Goal: Transaction & Acquisition: Obtain resource

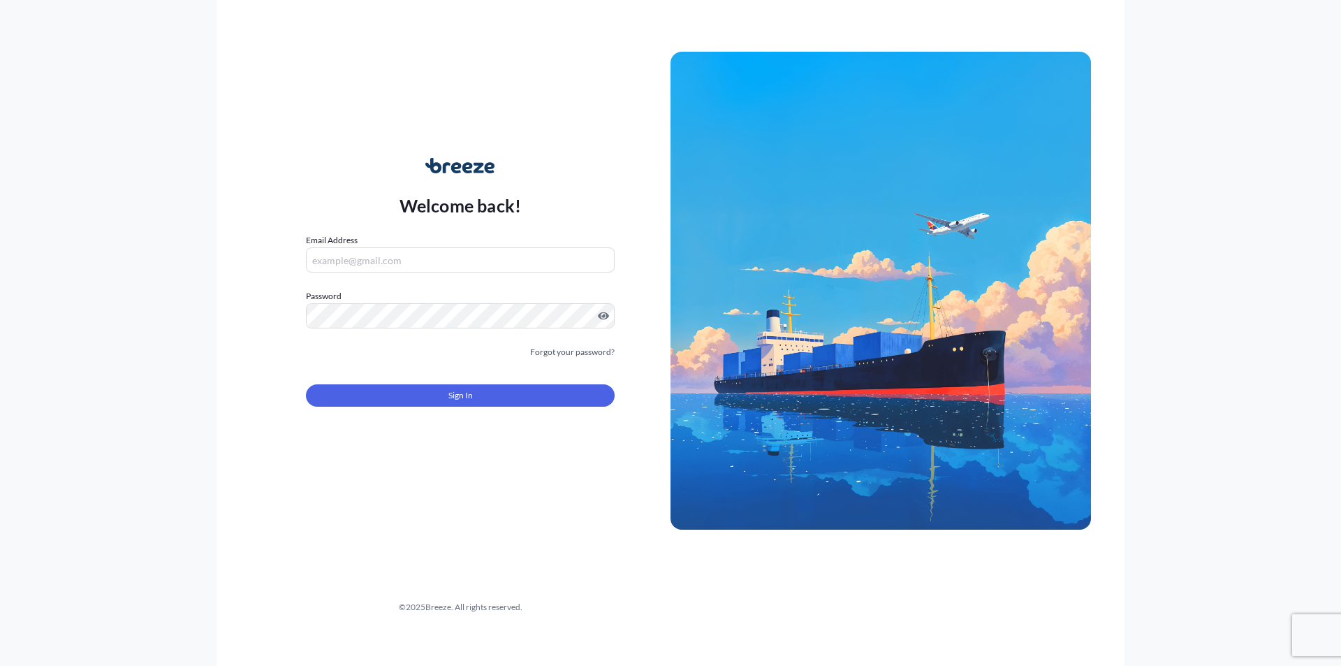
type input "[EMAIL_ADDRESS][DOMAIN_NAME]"
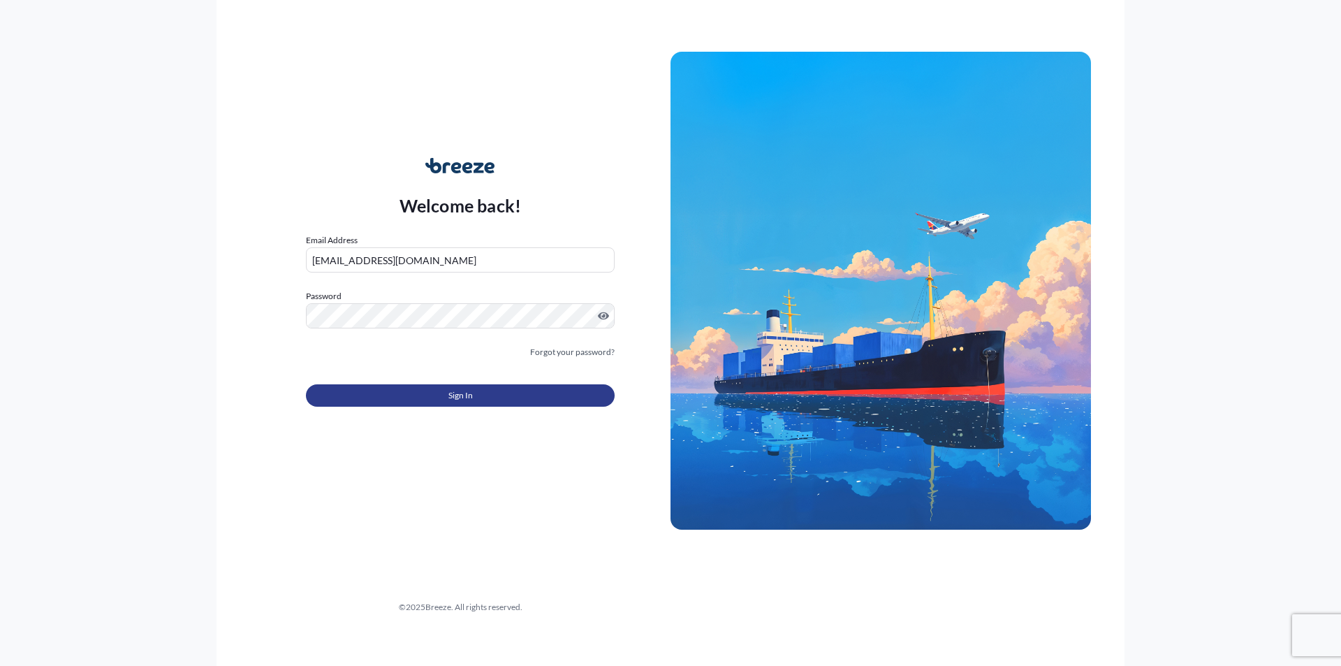
click at [371, 395] on button "Sign In" at bounding box center [460, 395] width 309 height 22
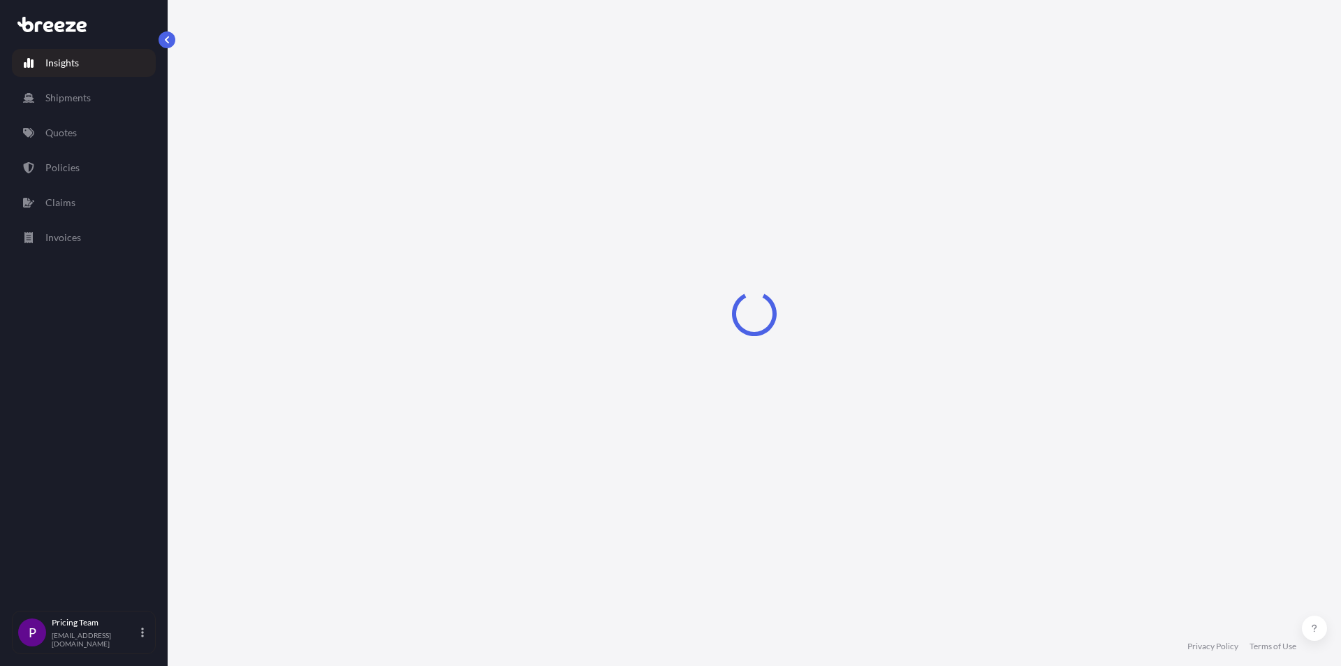
select select "2025"
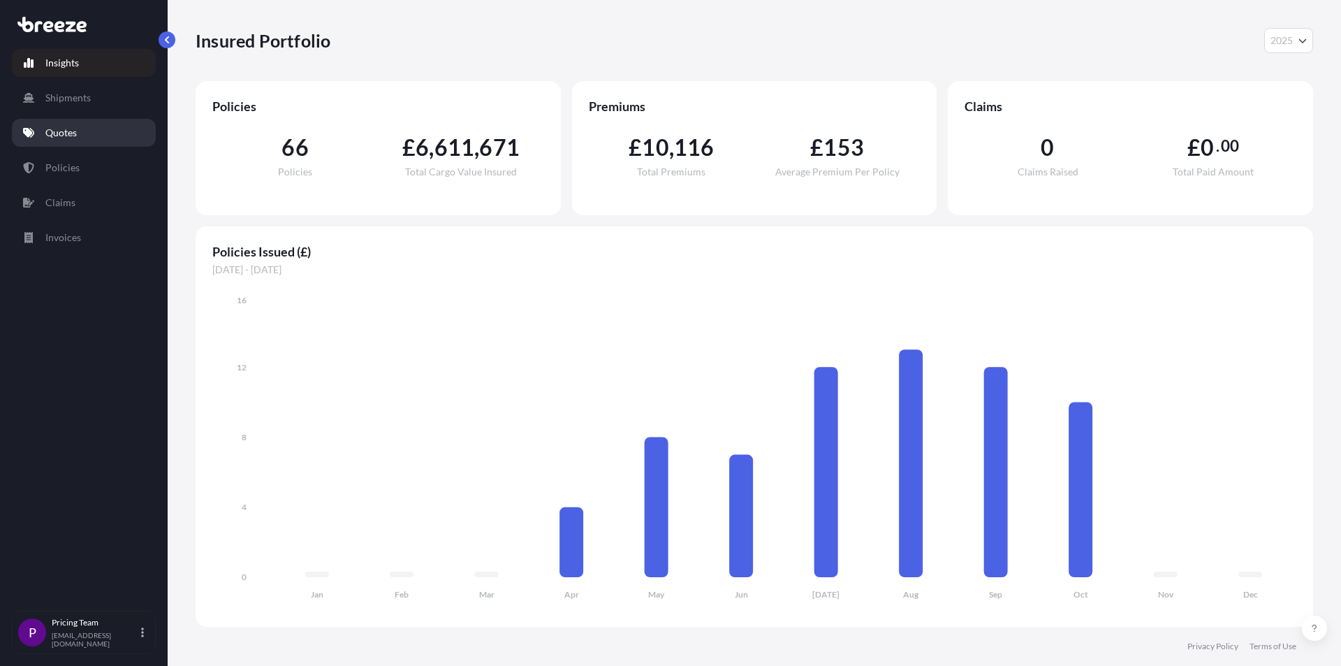
click at [86, 127] on link "Quotes" at bounding box center [84, 133] width 144 height 28
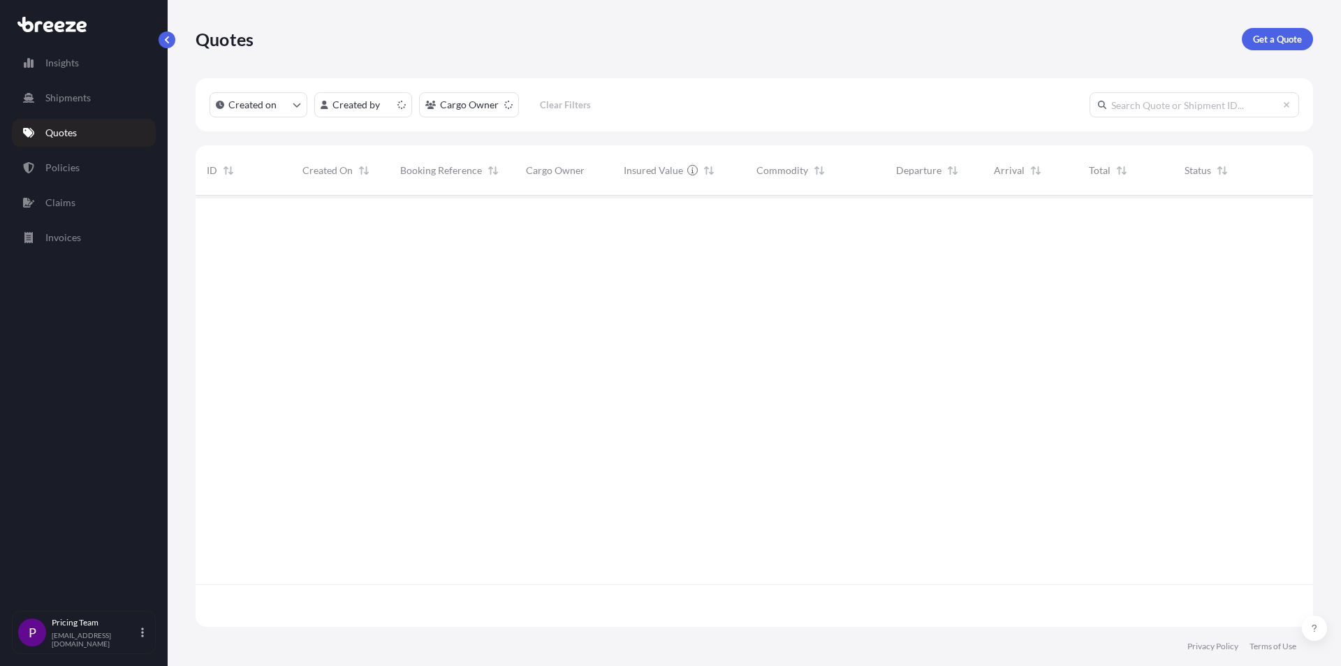
scroll to position [428, 1107]
click at [1281, 45] on p "Get a Quote" at bounding box center [1277, 39] width 49 height 14
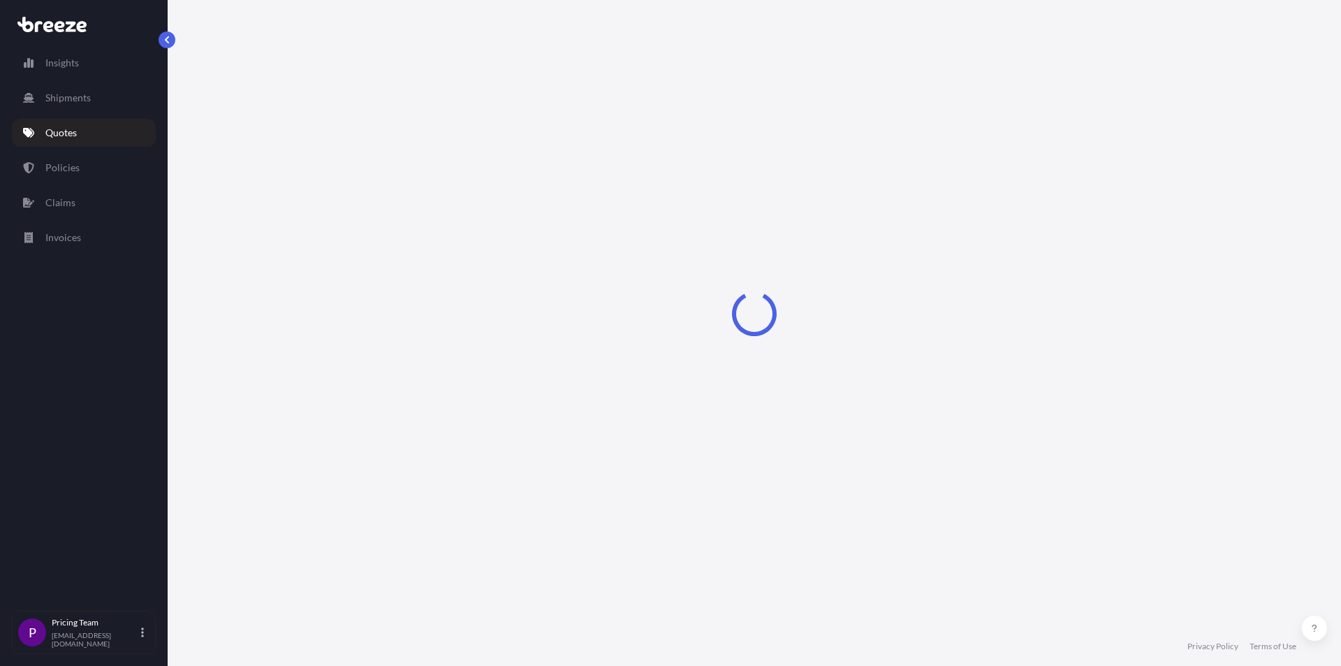
select select "Sea"
select select "1"
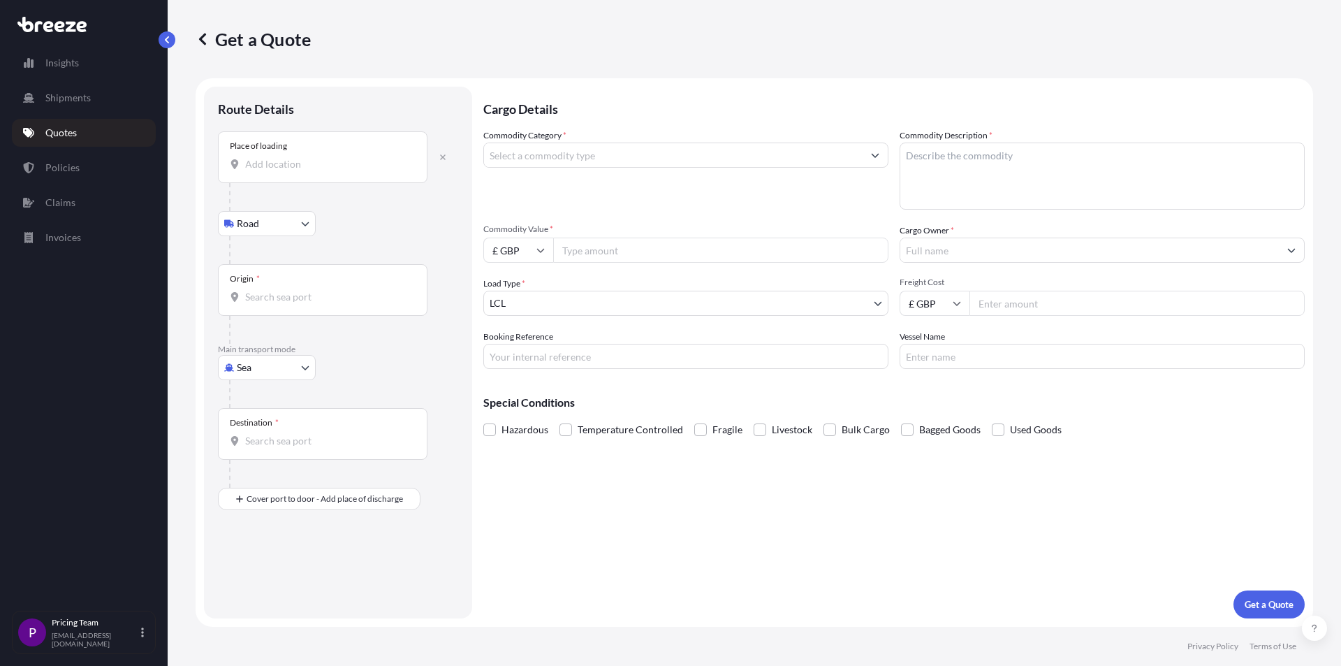
click at [295, 161] on input "Place of loading" at bounding box center [327, 164] width 165 height 14
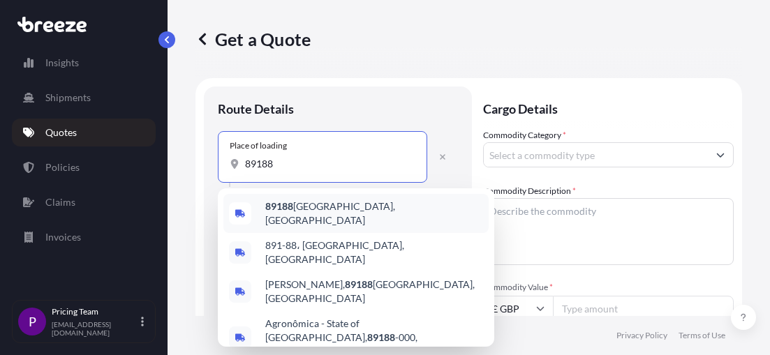
click at [311, 167] on input "89188" at bounding box center [327, 164] width 165 height 14
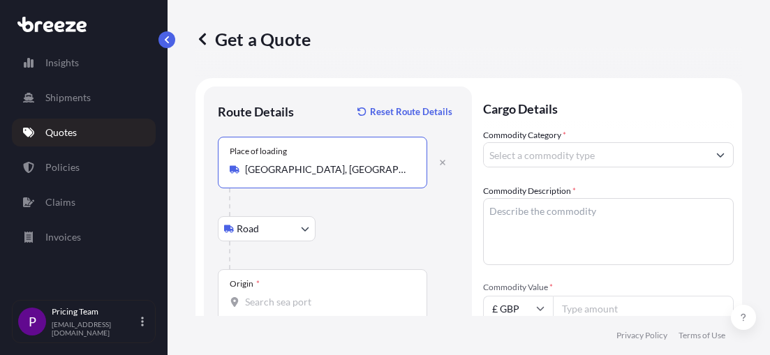
type input "[GEOGRAPHIC_DATA], [GEOGRAPHIC_DATA]"
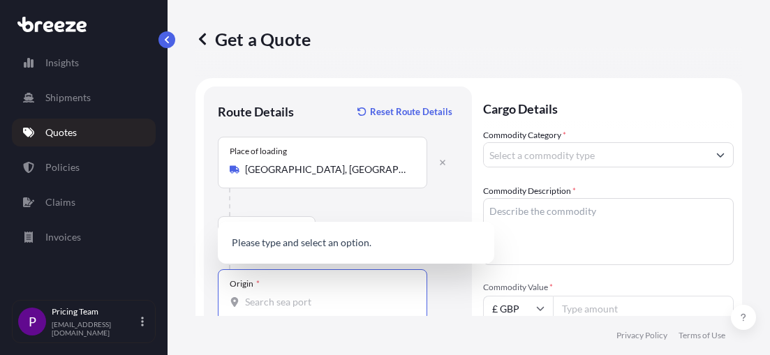
click at [284, 304] on input "Origin *" at bounding box center [327, 302] width 165 height 14
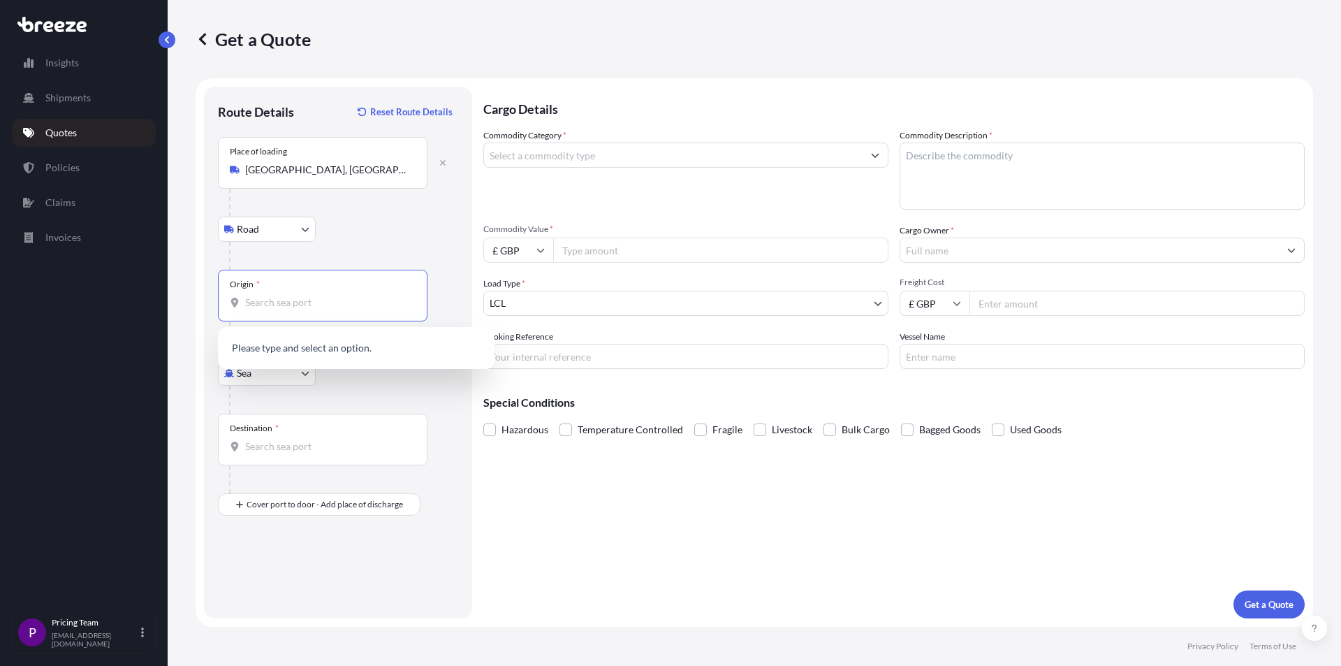
click at [541, 308] on body "Insights Shipments Quotes Policies Claims Invoices P Pricing Team [EMAIL_ADDRES…" at bounding box center [670, 333] width 1341 height 666
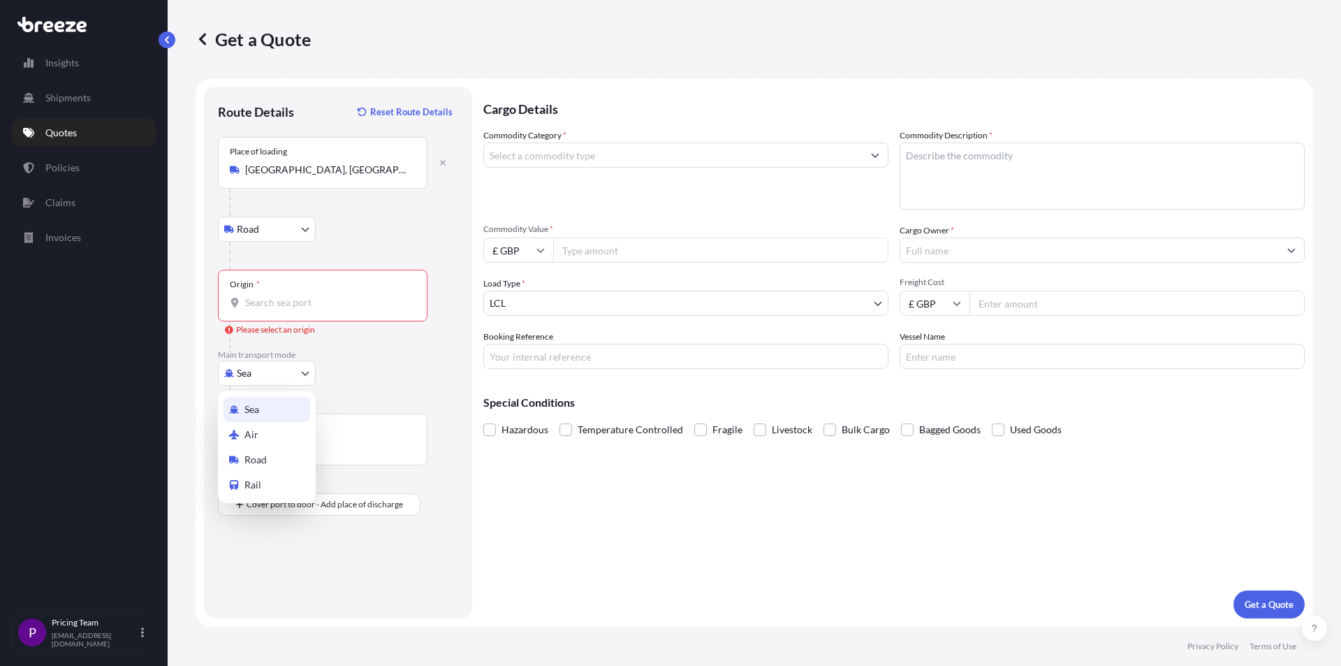
click at [261, 376] on body "Insights Shipments Quotes Policies Claims Invoices P Pricing Team [EMAIL_ADDRES…" at bounding box center [670, 333] width 1341 height 666
click at [259, 428] on div "Air" at bounding box center [266, 434] width 87 height 25
select select "Air"
click at [298, 175] on input "Place of loading" at bounding box center [327, 170] width 165 height 14
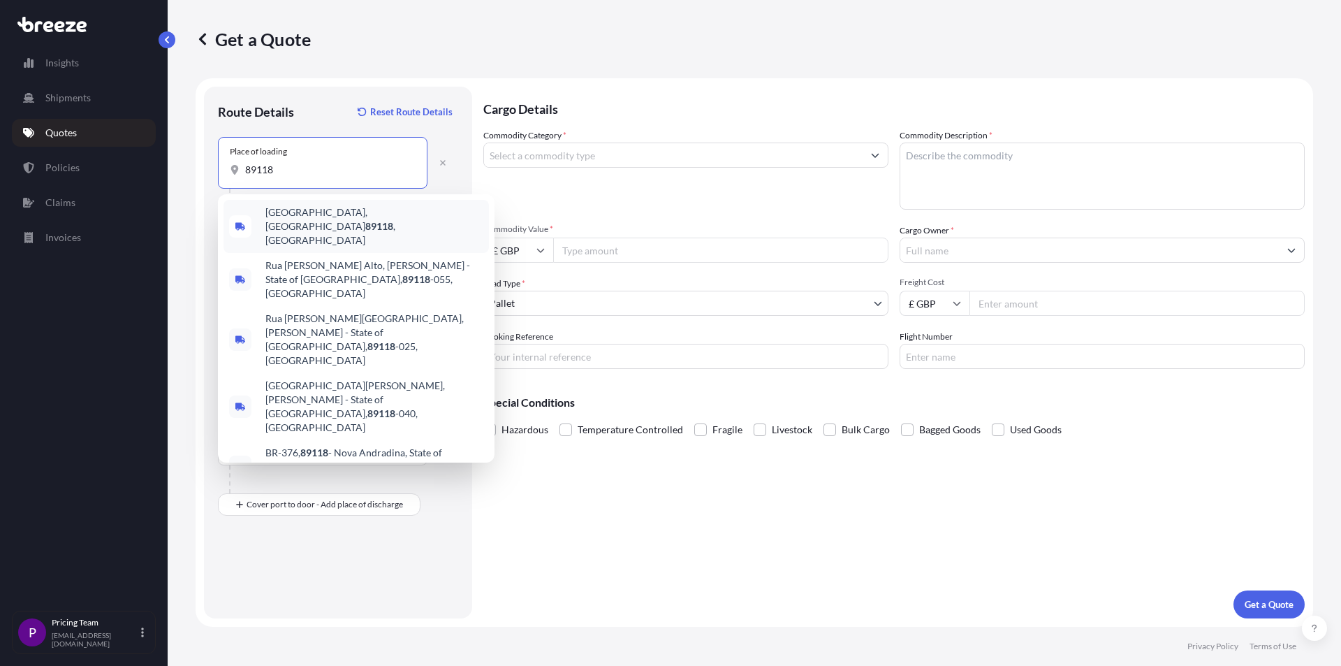
click at [382, 210] on div "[GEOGRAPHIC_DATA] , [GEOGRAPHIC_DATA]" at bounding box center [355, 226] width 265 height 53
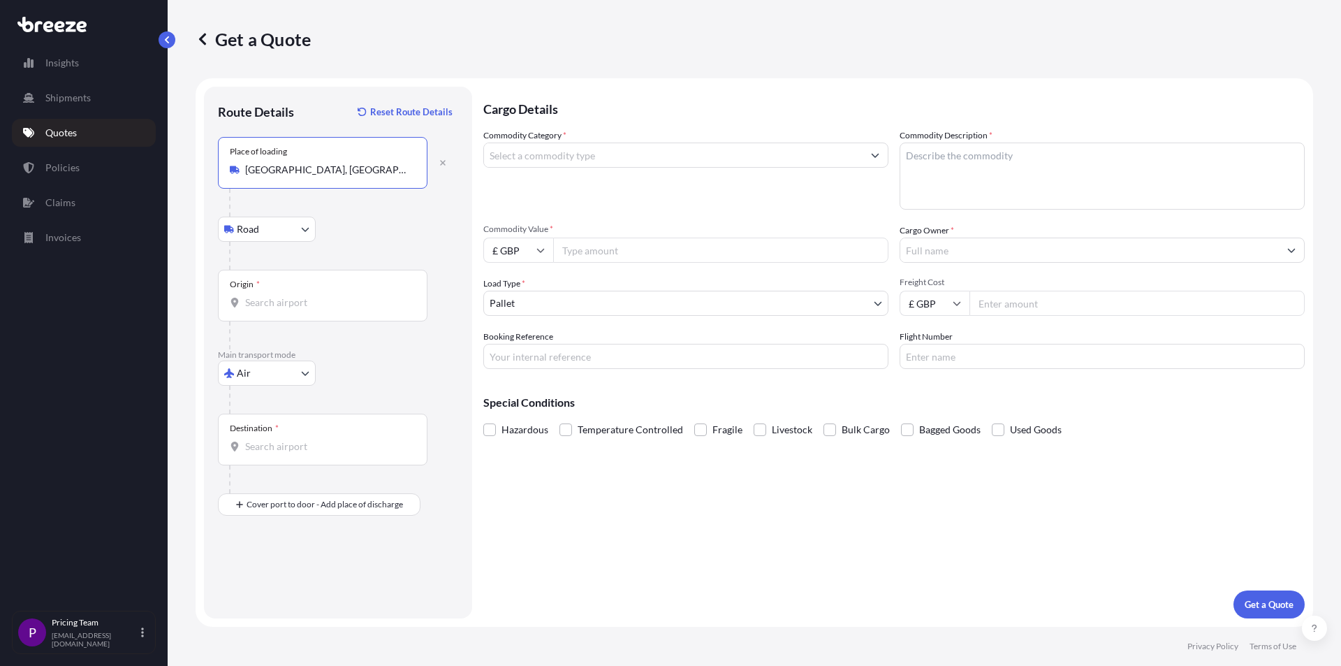
type input "[GEOGRAPHIC_DATA], [GEOGRAPHIC_DATA]"
click at [270, 303] on input "Origin *" at bounding box center [327, 302] width 165 height 14
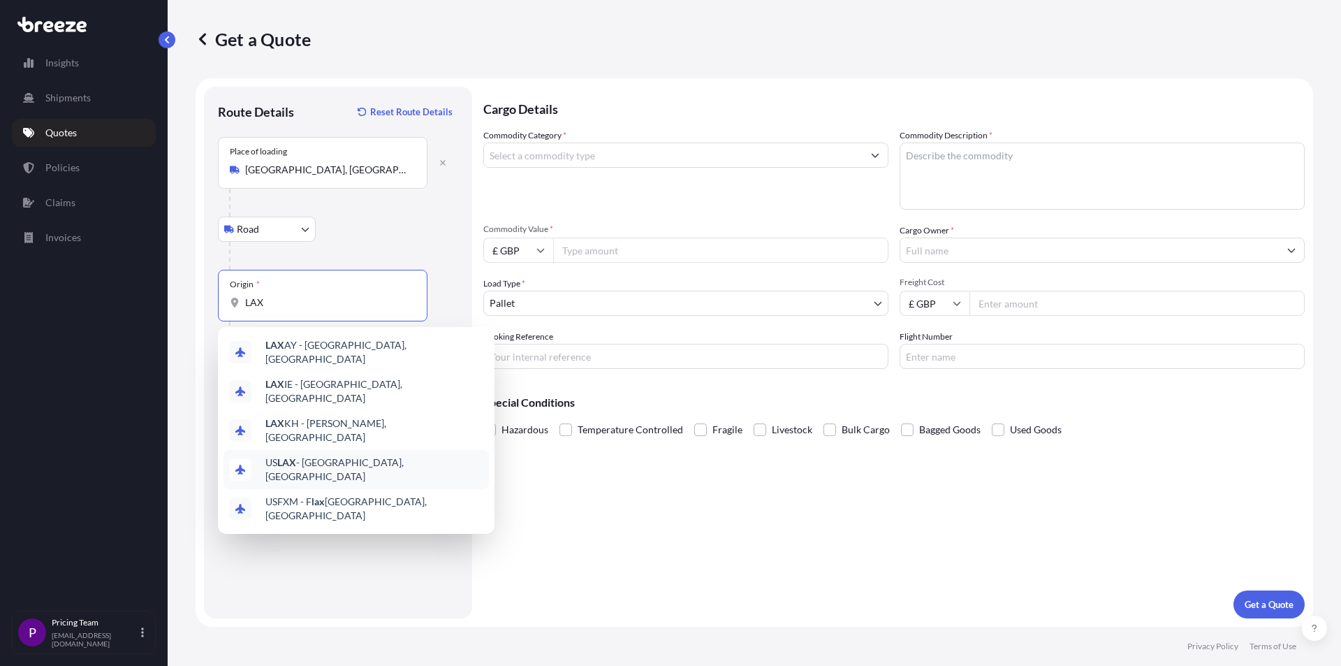
click at [371, 455] on span "US LAX - [GEOGRAPHIC_DATA], [GEOGRAPHIC_DATA]" at bounding box center [374, 469] width 218 height 28
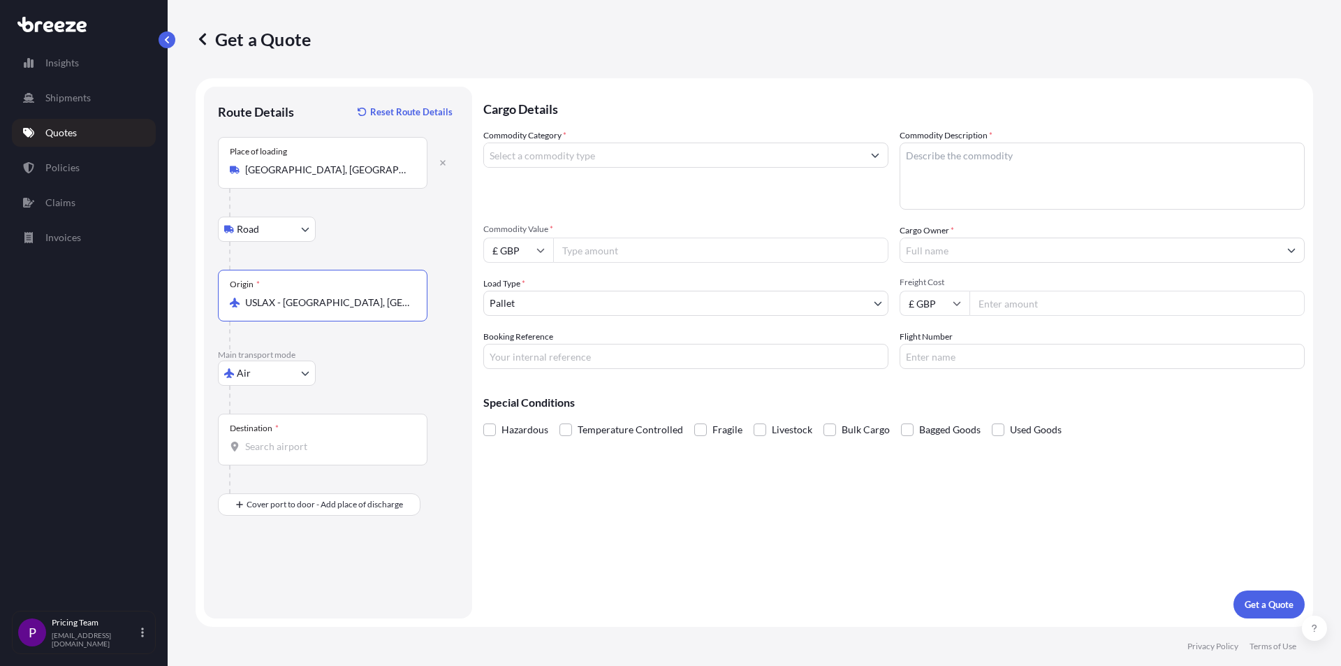
type input "USLAX - [GEOGRAPHIC_DATA], [GEOGRAPHIC_DATA]"
click at [272, 440] on input "Destination *" at bounding box center [327, 446] width 165 height 14
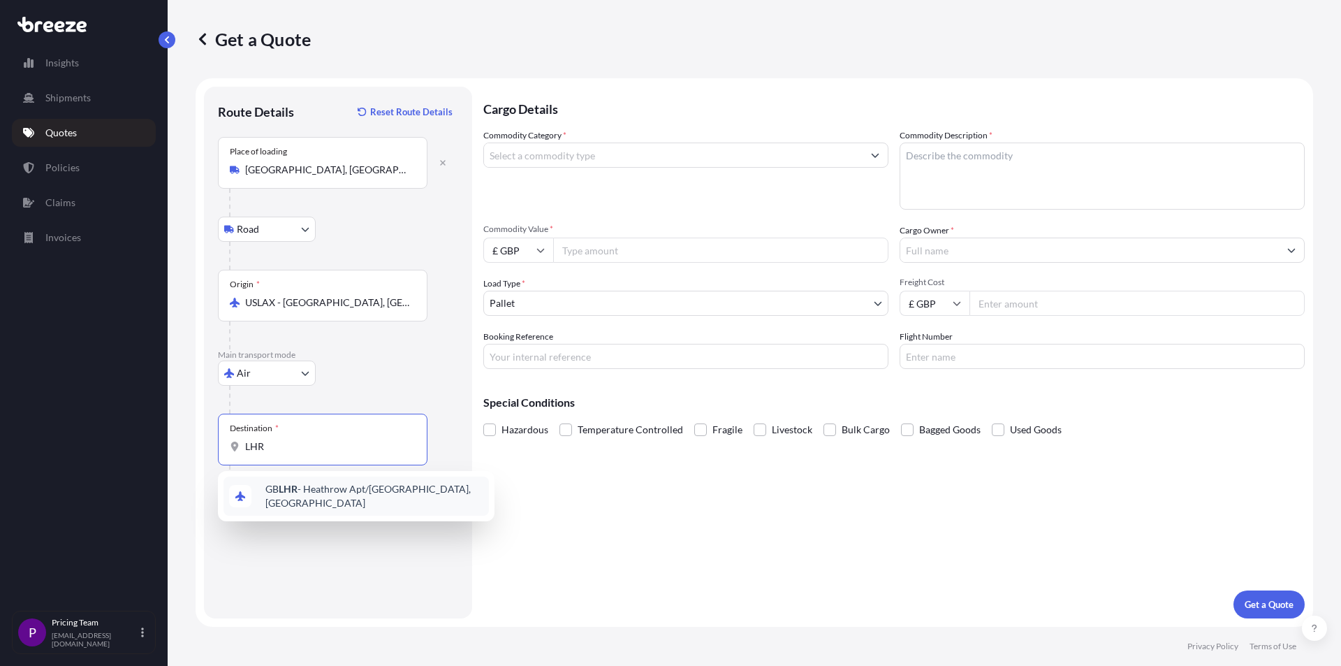
click at [266, 490] on span "GB LHR - Heathrow Apt/[GEOGRAPHIC_DATA], [GEOGRAPHIC_DATA]" at bounding box center [374, 496] width 218 height 28
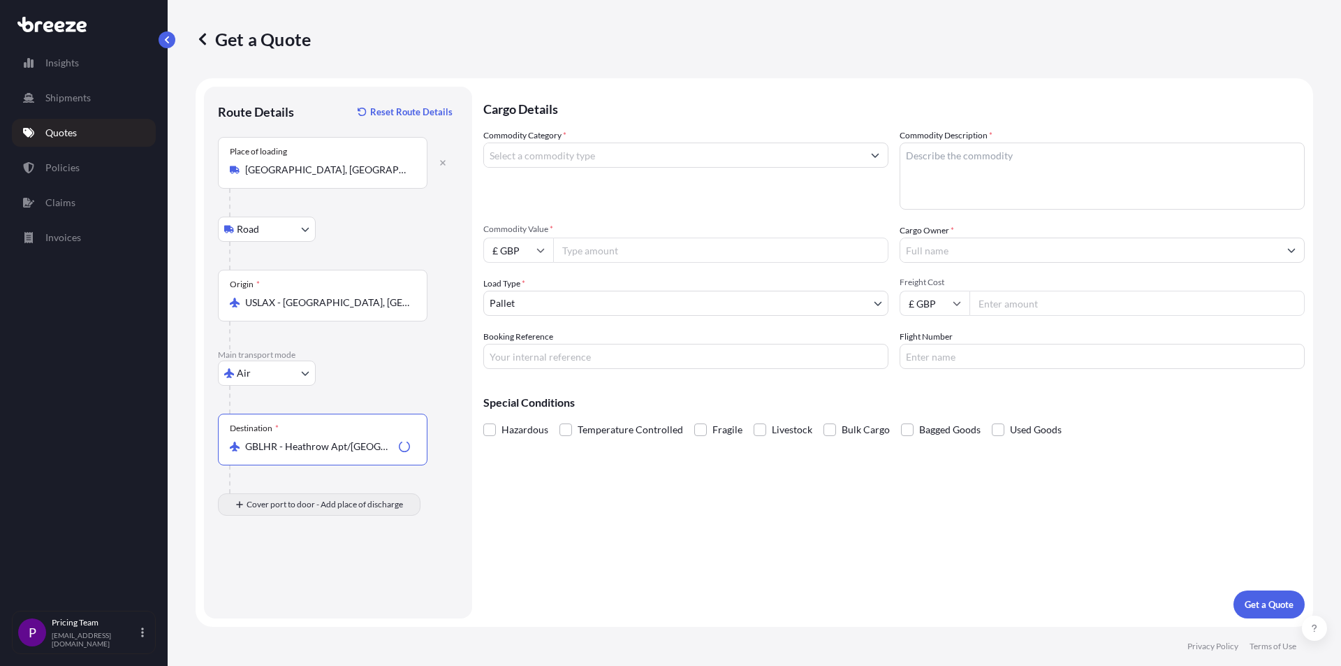
type input "GBLHR - Heathrow Apt/[GEOGRAPHIC_DATA], [GEOGRAPHIC_DATA]"
click at [246, 585] on div at bounding box center [323, 579] width 186 height 14
click at [246, 585] on input "Place of Discharge" at bounding box center [327, 579] width 165 height 14
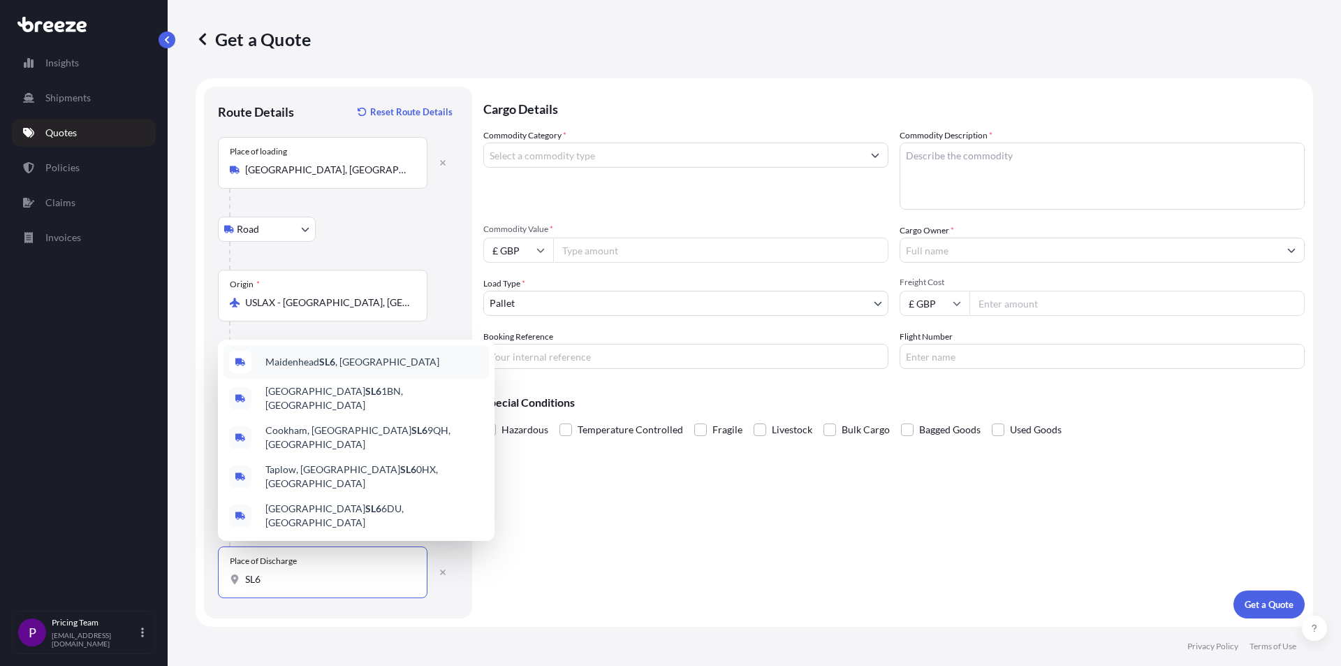
click at [337, 369] on span "Maidenhead SL6 , [GEOGRAPHIC_DATA]" at bounding box center [352, 362] width 174 height 14
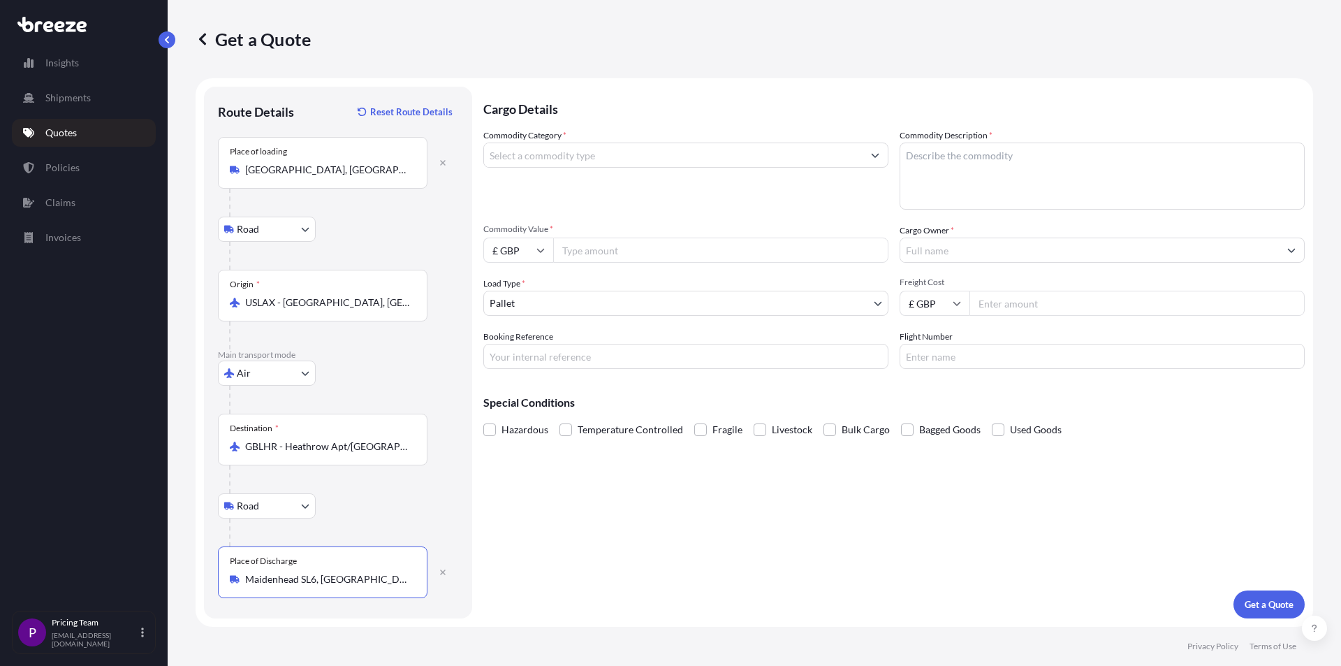
type input "Maidenhead SL6, [GEOGRAPHIC_DATA]"
click at [576, 149] on input "Commodity Category *" at bounding box center [673, 154] width 379 height 25
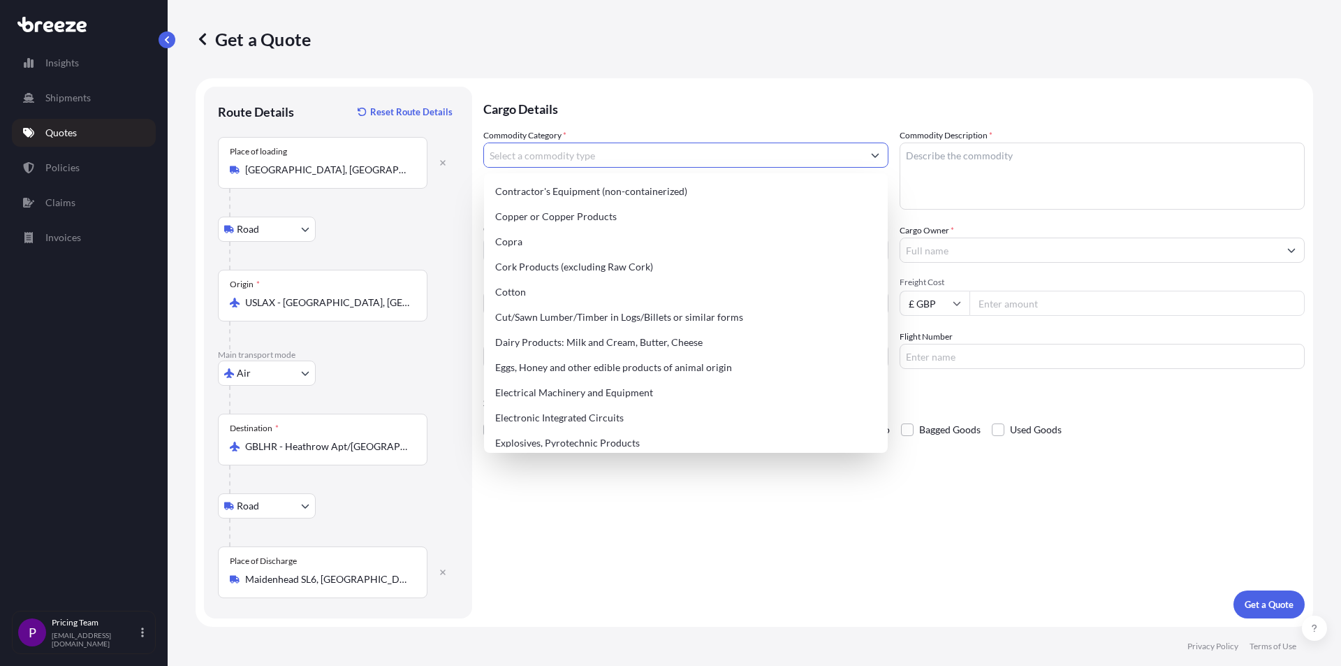
scroll to position [698, 0]
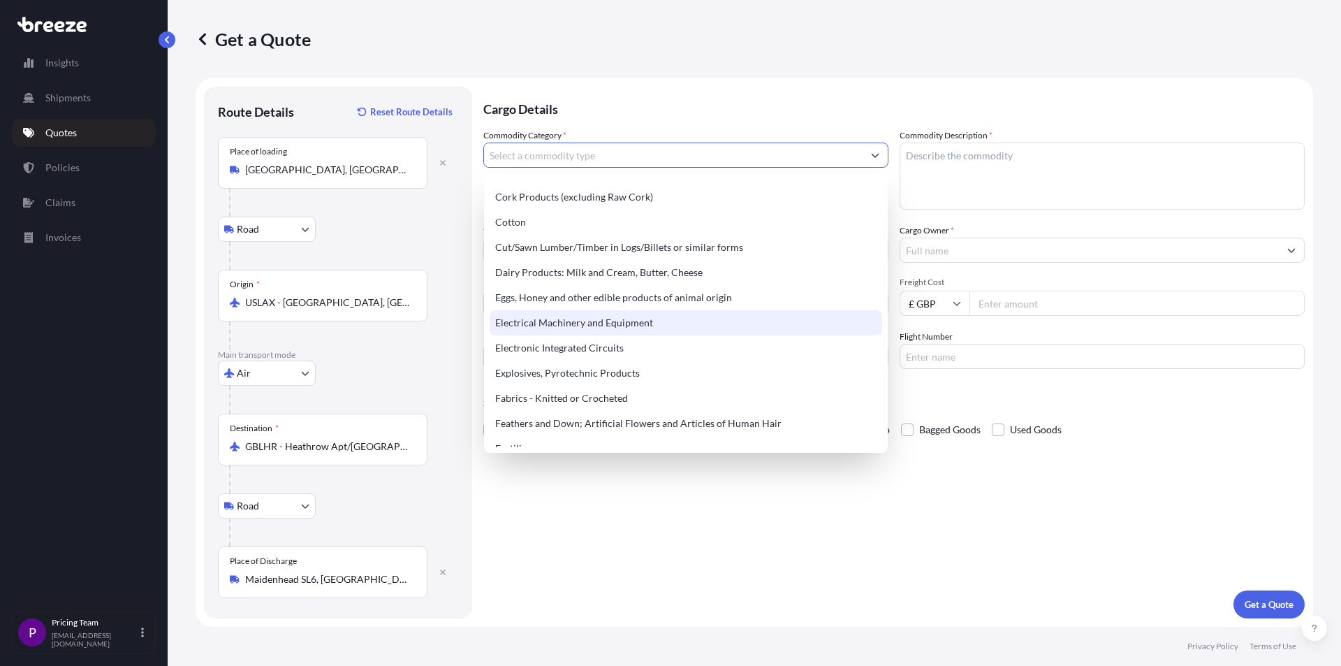
click at [583, 333] on div "Electrical Machinery and Equipment" at bounding box center [686, 322] width 393 height 25
type input "Electrical Machinery and Equipment"
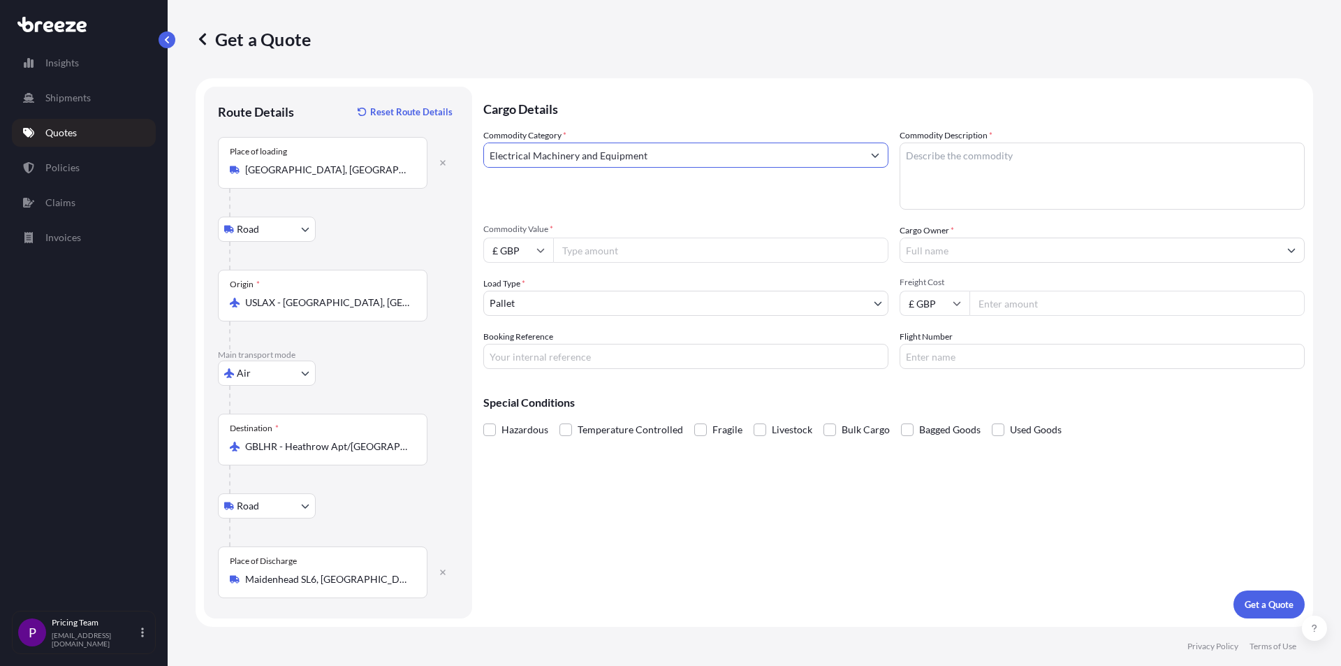
click at [1004, 157] on textarea "Commodity Description *" at bounding box center [1102, 175] width 405 height 67
type textarea "AUDIO EQIPMENT NO BATTERY"
click at [573, 246] on input "Commodity Value *" at bounding box center [720, 249] width 335 height 25
click at [520, 247] on input "£ GBP" at bounding box center [518, 249] width 70 height 25
click at [514, 344] on div "$ USD" at bounding box center [518, 347] width 59 height 27
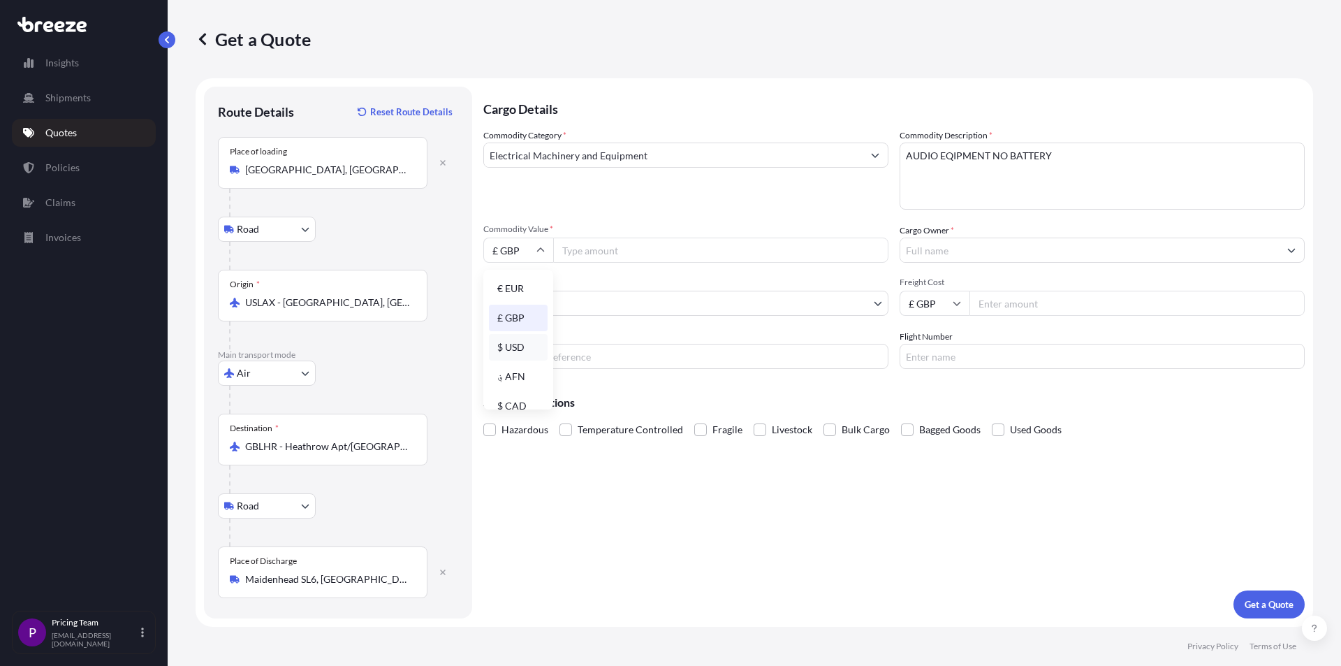
type input "$ USD"
click at [594, 250] on input "Commodity Value *" at bounding box center [720, 249] width 335 height 25
type input "3638"
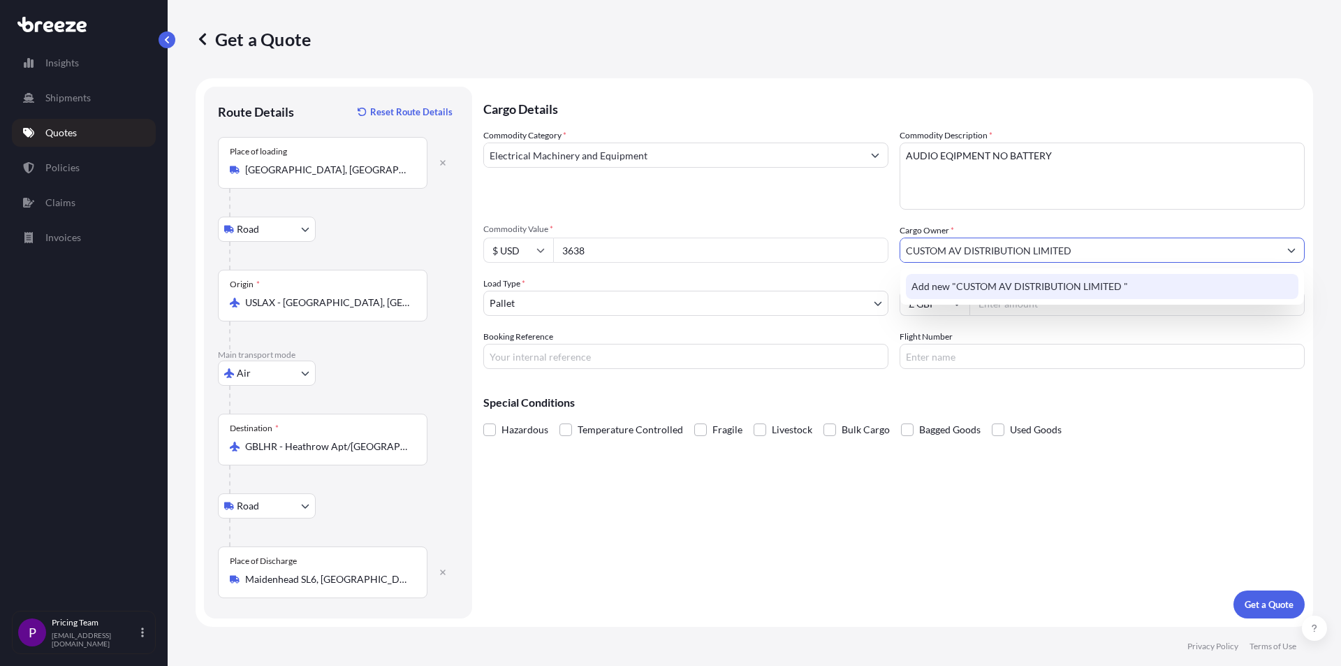
click at [990, 293] on span "Add new "CUSTOM AV DISTRIBUTION LIMITED "" at bounding box center [1019, 286] width 217 height 14
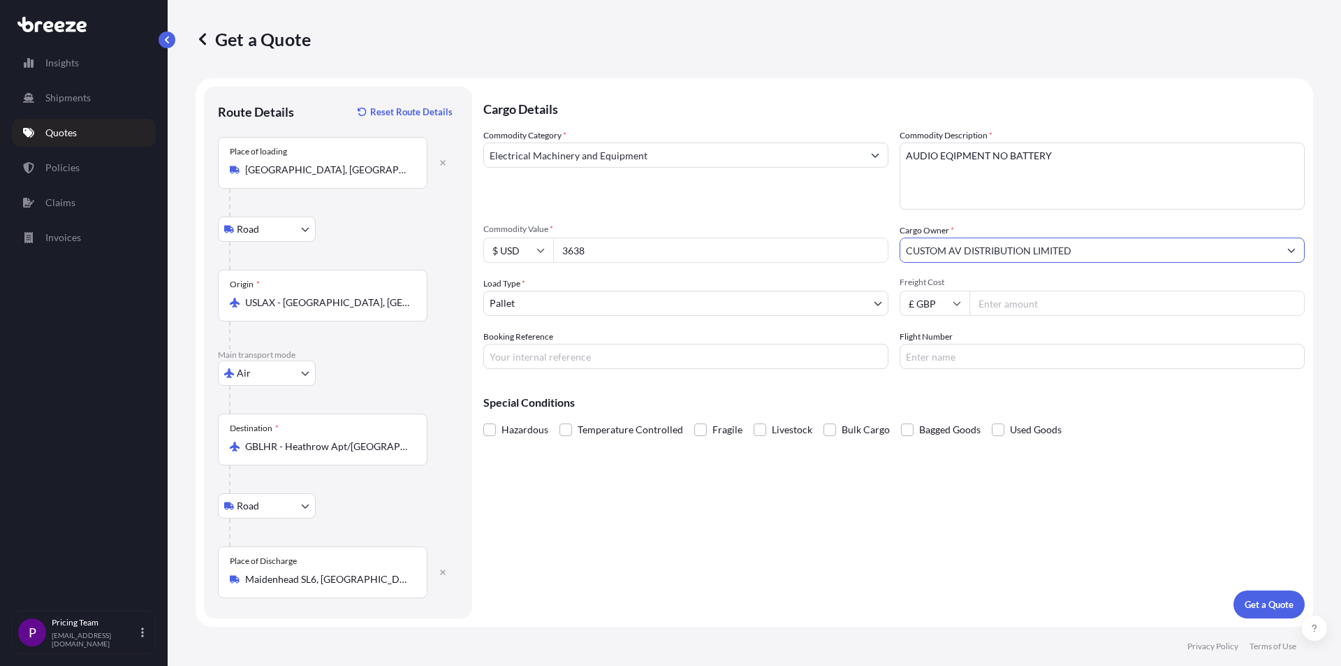
type input "CUSTOM AV DISTRIBUTION LIMITED"
click at [1030, 307] on input "Freight Cost" at bounding box center [1136, 303] width 335 height 25
type input "130"
click at [1254, 608] on p "Get a Quote" at bounding box center [1269, 604] width 49 height 14
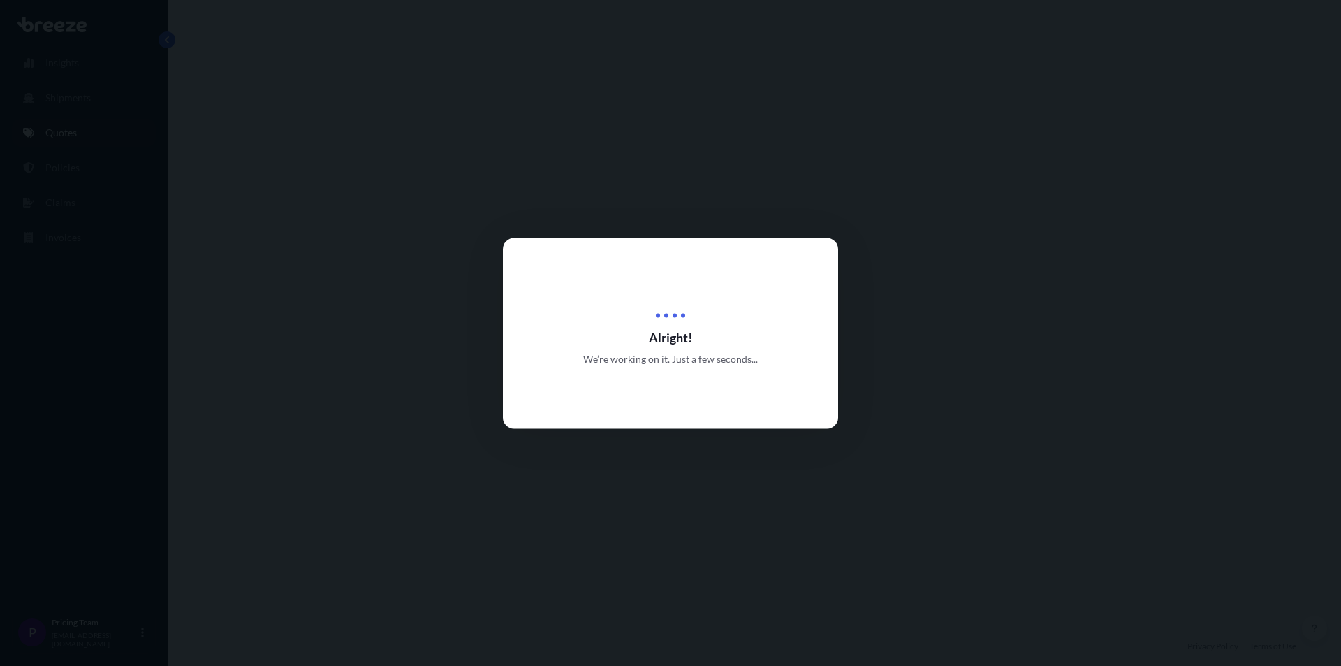
select select "Road"
select select "Air"
select select "Road"
select select "1"
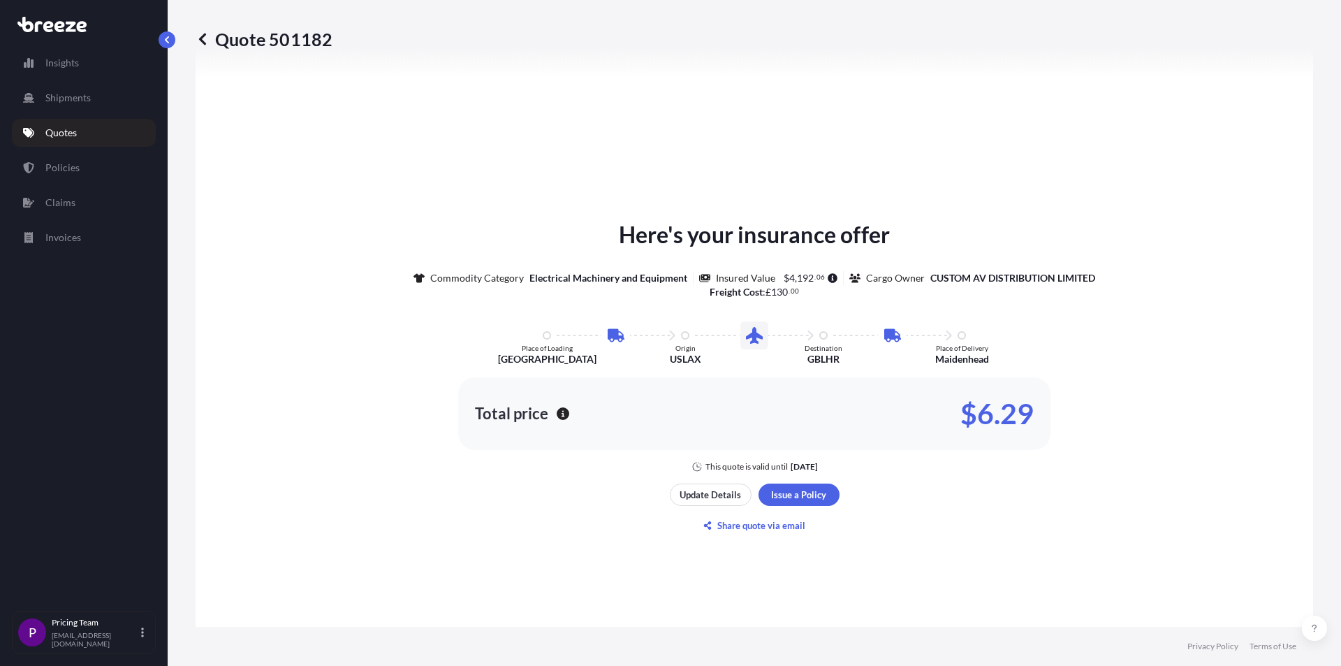
scroll to position [838, 0]
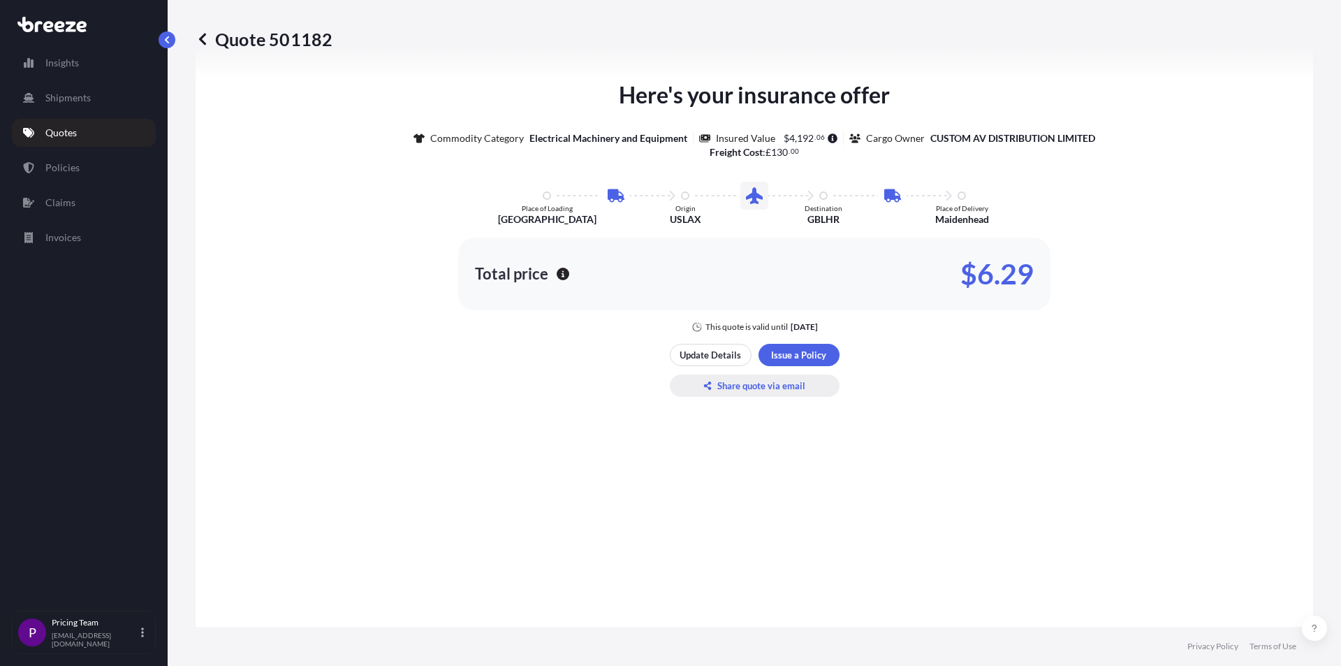
click at [728, 383] on p "Share quote via email" at bounding box center [761, 386] width 88 height 14
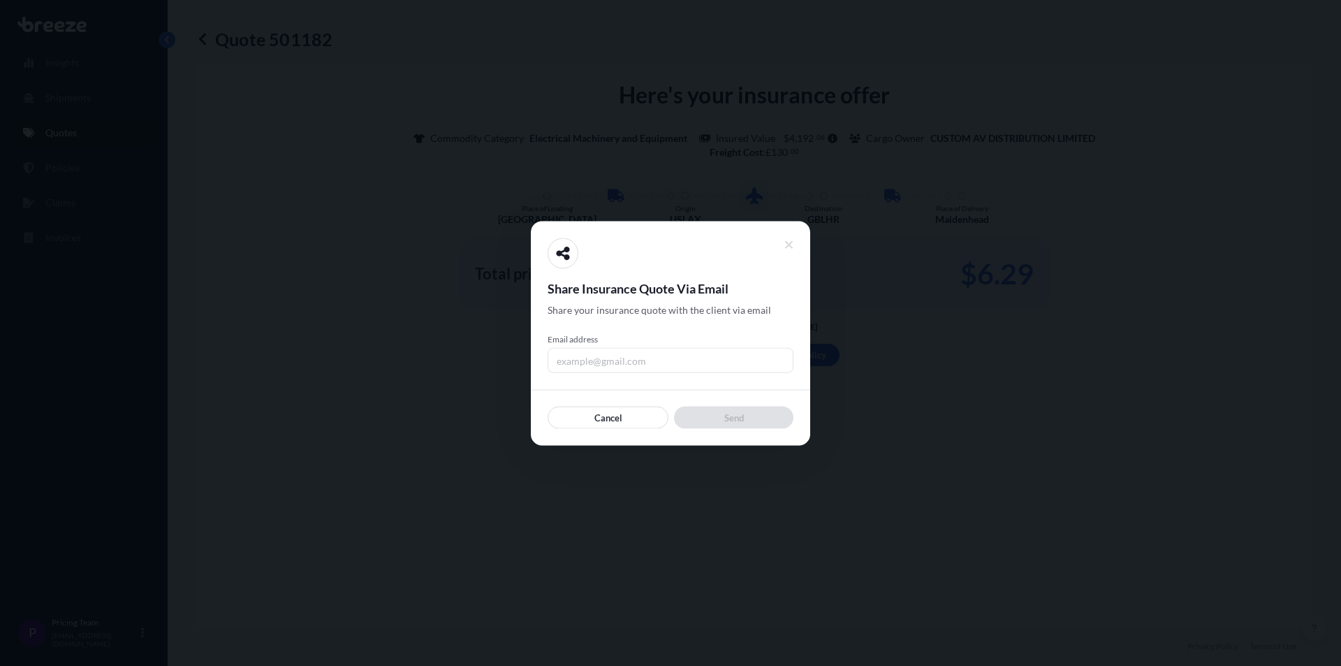
click at [649, 355] on input "Email address" at bounding box center [671, 359] width 246 height 25
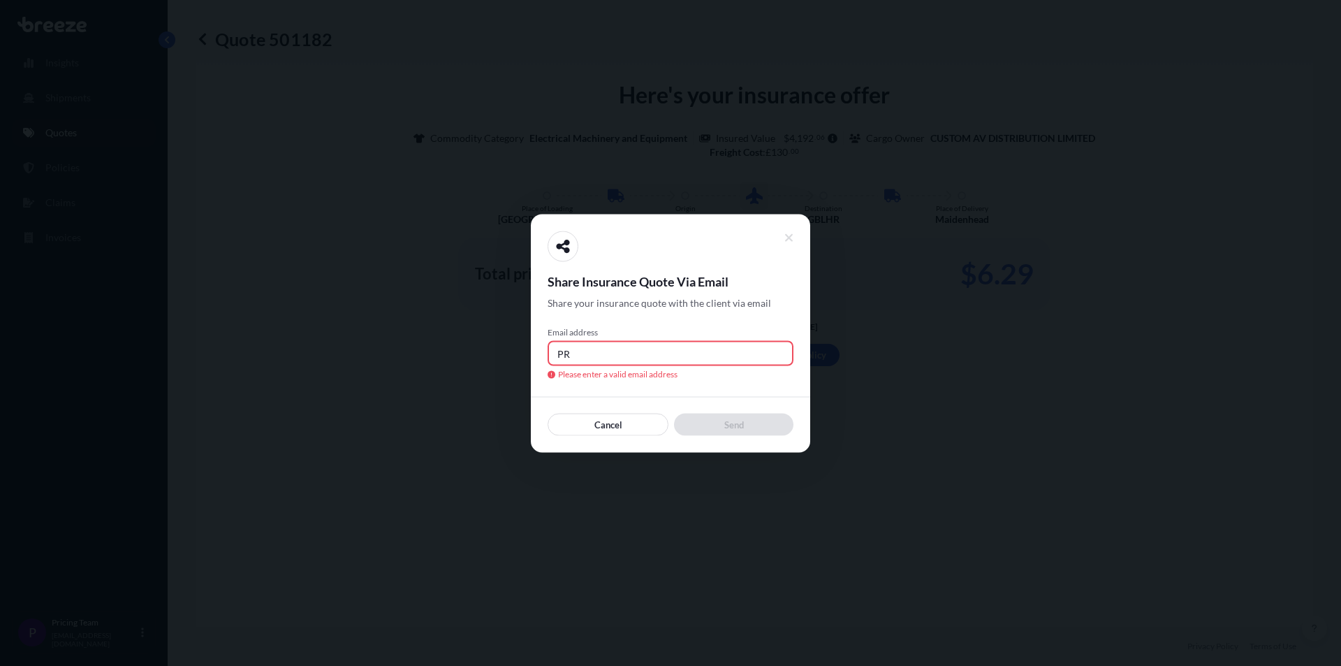
type input "P"
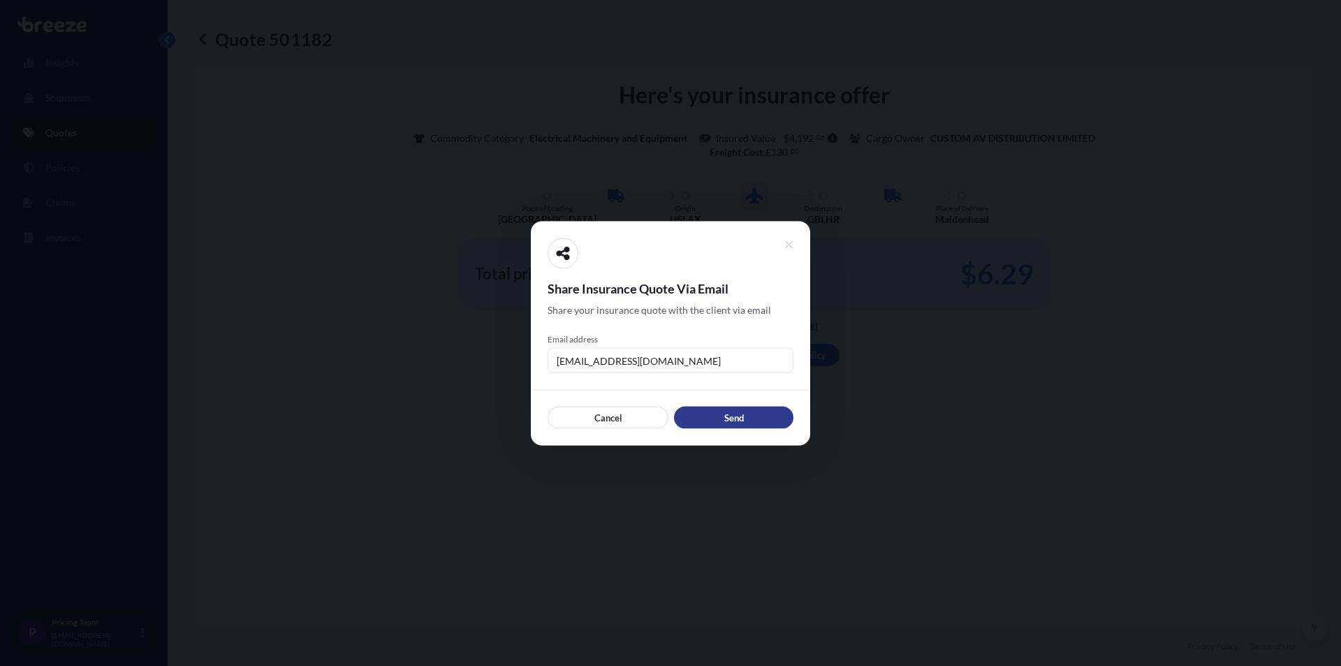
type input "[EMAIL_ADDRESS][DOMAIN_NAME]"
